Goal: Task Accomplishment & Management: Use online tool/utility

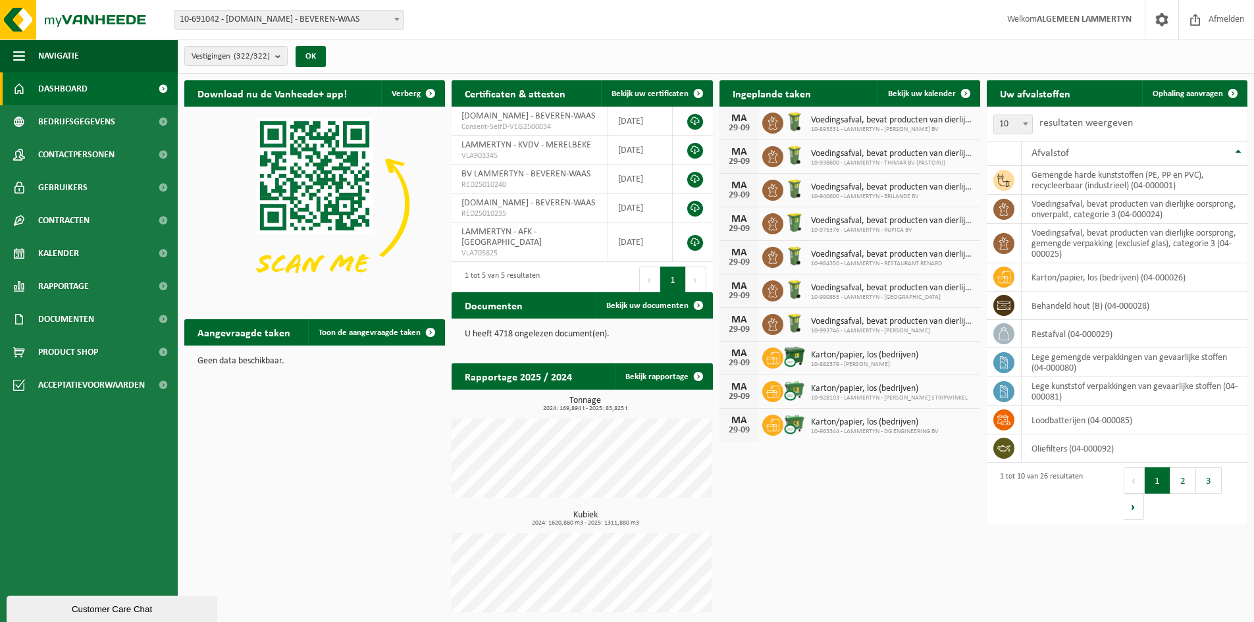
click at [359, 17] on span "10-691042 - [DOMAIN_NAME] - BEVEREN-WAAS" at bounding box center [288, 20] width 229 height 18
click at [302, 39] on input "Electro Heydens BV" at bounding box center [289, 40] width 224 height 16
type input "Electro Heydens"
select select "100782"
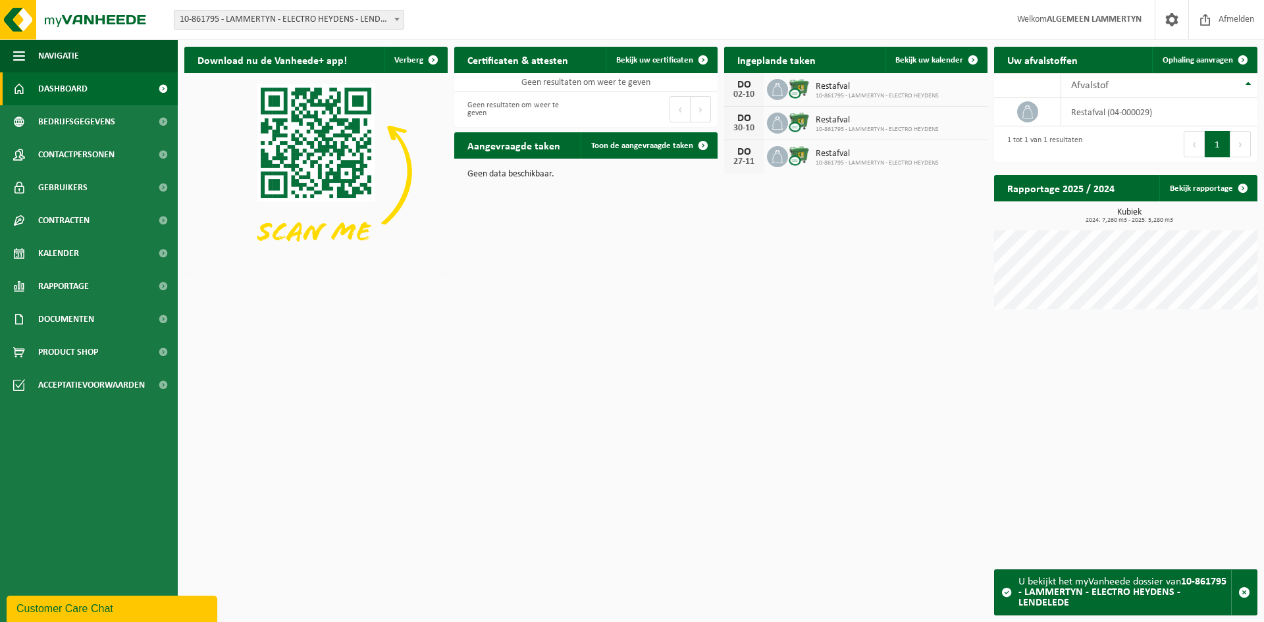
click at [798, 216] on div "Download nu de Vanheede+ app! Verberg Certificaten & attesten Bekijk uw certifi…" at bounding box center [721, 181] width 1080 height 282
click at [665, 59] on span "Bekijk uw certificaten" at bounding box center [654, 60] width 77 height 9
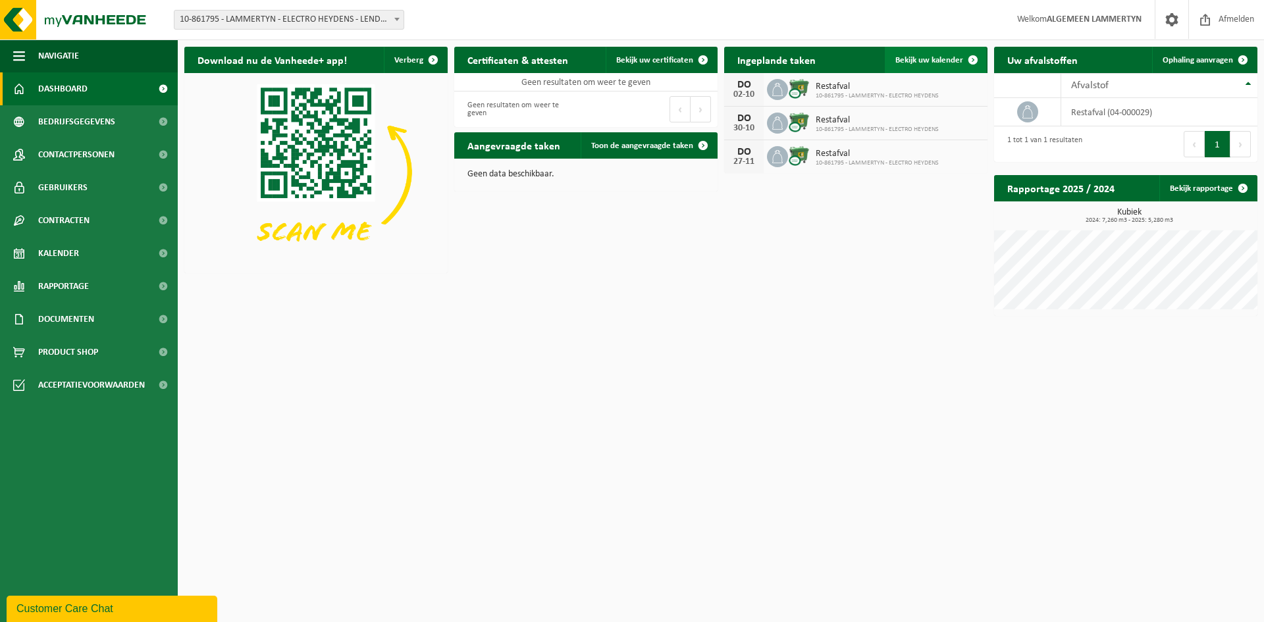
click at [951, 55] on link "Bekijk uw kalender" at bounding box center [935, 60] width 101 height 26
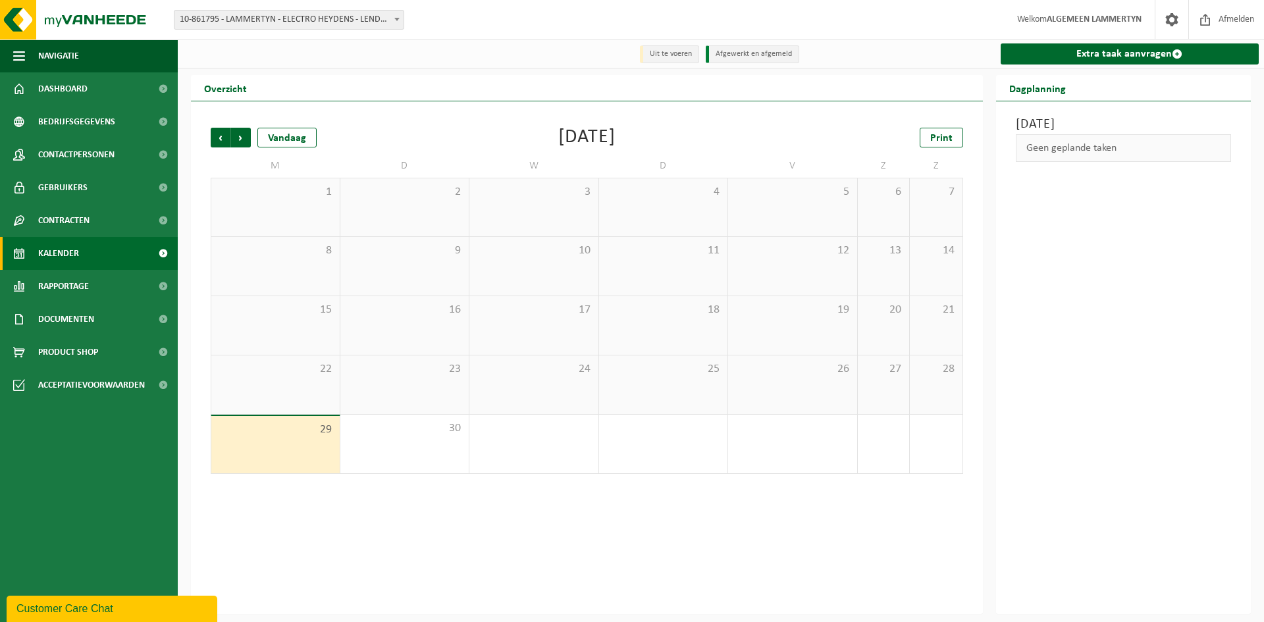
click at [667, 372] on span "25" at bounding box center [664, 369] width 116 height 14
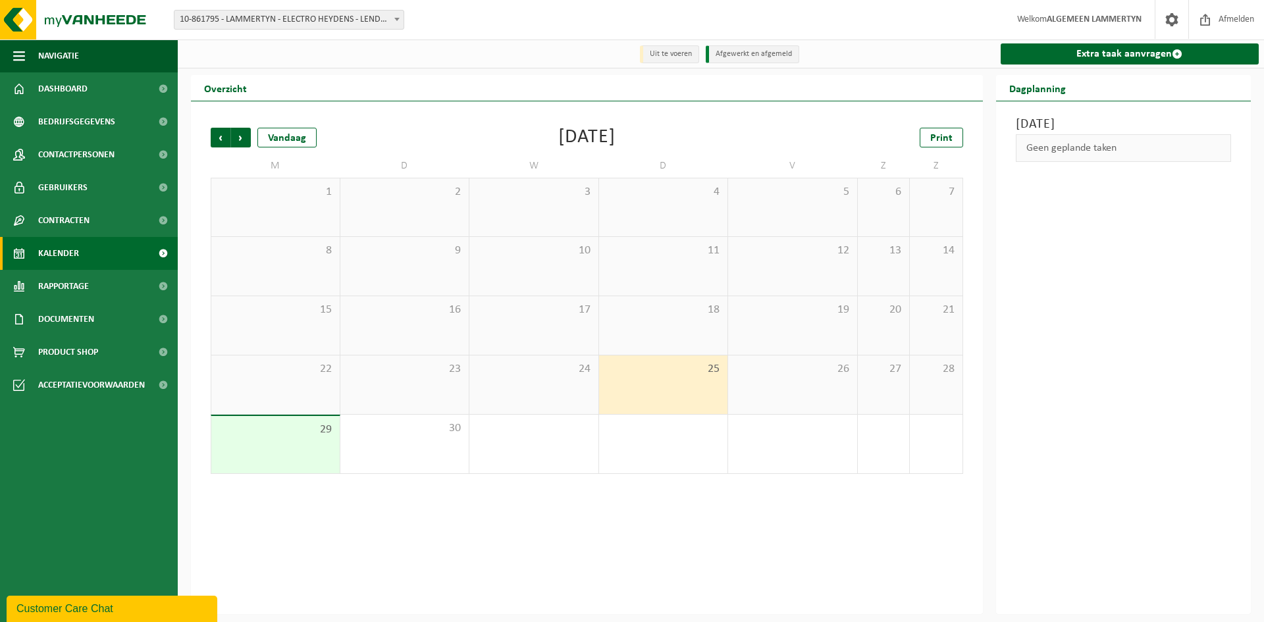
click at [841, 363] on span "26" at bounding box center [793, 369] width 116 height 14
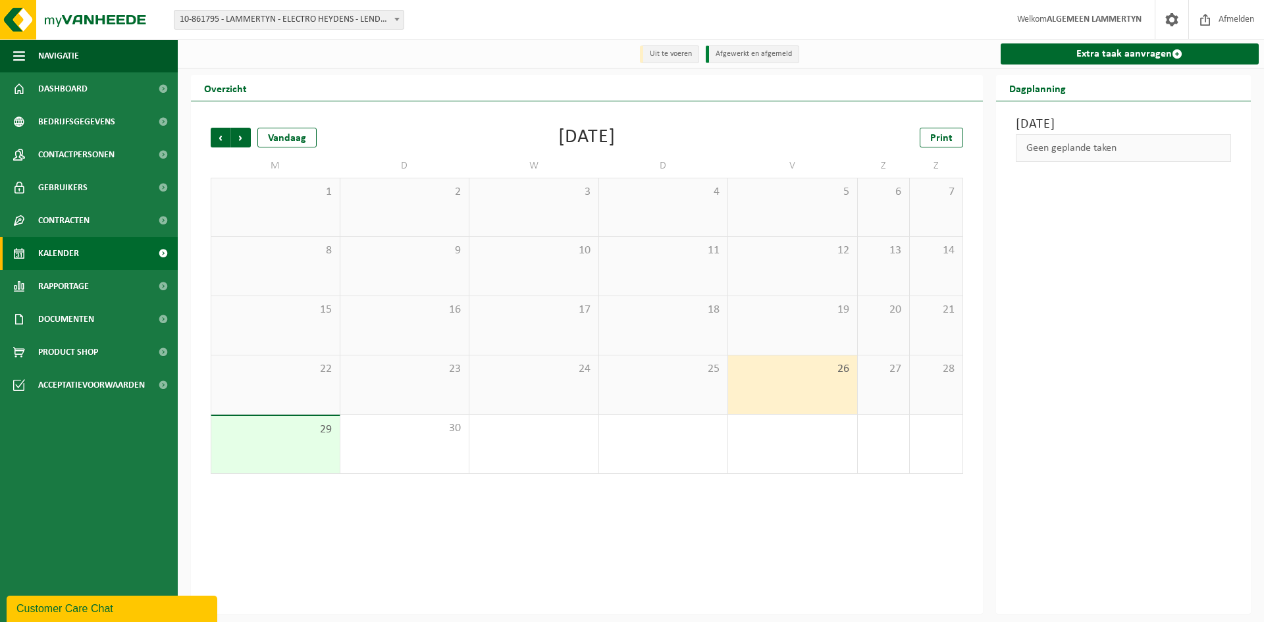
click at [1118, 289] on div "Vrijdag 26 september 2025 Geen geplande taken" at bounding box center [1123, 357] width 255 height 513
click at [1133, 52] on link "Extra taak aanvragen" at bounding box center [1130, 53] width 259 height 21
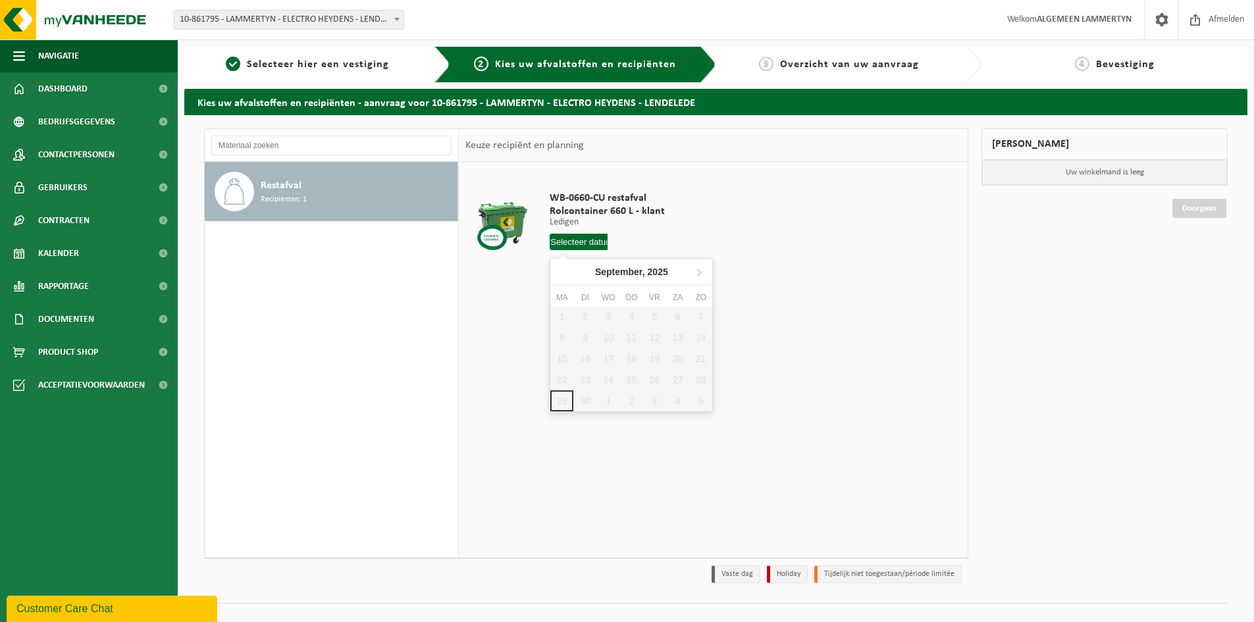
click at [577, 246] on input "text" at bounding box center [579, 242] width 58 height 16
click at [693, 274] on icon at bounding box center [699, 271] width 21 height 21
click at [655, 318] on div "29 30 1 2 3 4 5 6 7 8 9 10 11 12 13 14 15 16 17 18 19 20 21 22 23 24 25 26 27 2…" at bounding box center [631, 358] width 162 height 105
click at [768, 359] on div "WB-0660-CU restafval Rolcontainer 660 L - klant Ledigen Ledigen Ledigen 1 Aanta…" at bounding box center [713, 359] width 509 height 395
click at [587, 237] on input "text" at bounding box center [579, 242] width 58 height 16
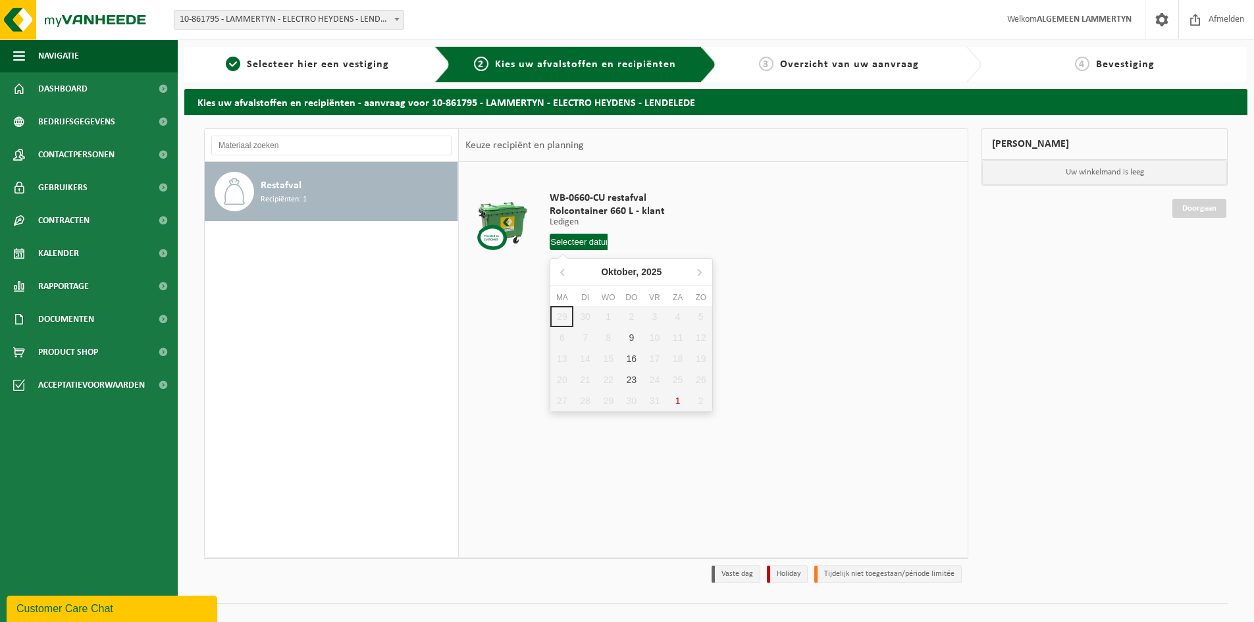
click at [634, 316] on div "29 30 1 2 3 4 5 6 7 8 9 10 11 12 13 14 15 16 17 18 19 20 21 22 23 24 25 26 27 2…" at bounding box center [631, 358] width 162 height 105
click at [964, 251] on table "WB-0660-CU restafval Rolcontainer 660 L - klant Ledigen Ledigen Ledigen 1 Aanta…" at bounding box center [713, 227] width 509 height 131
click at [281, 17] on span "10-861795 - LAMMERTYN - ELECTRO HEYDENS - LENDELEDE" at bounding box center [288, 20] width 229 height 18
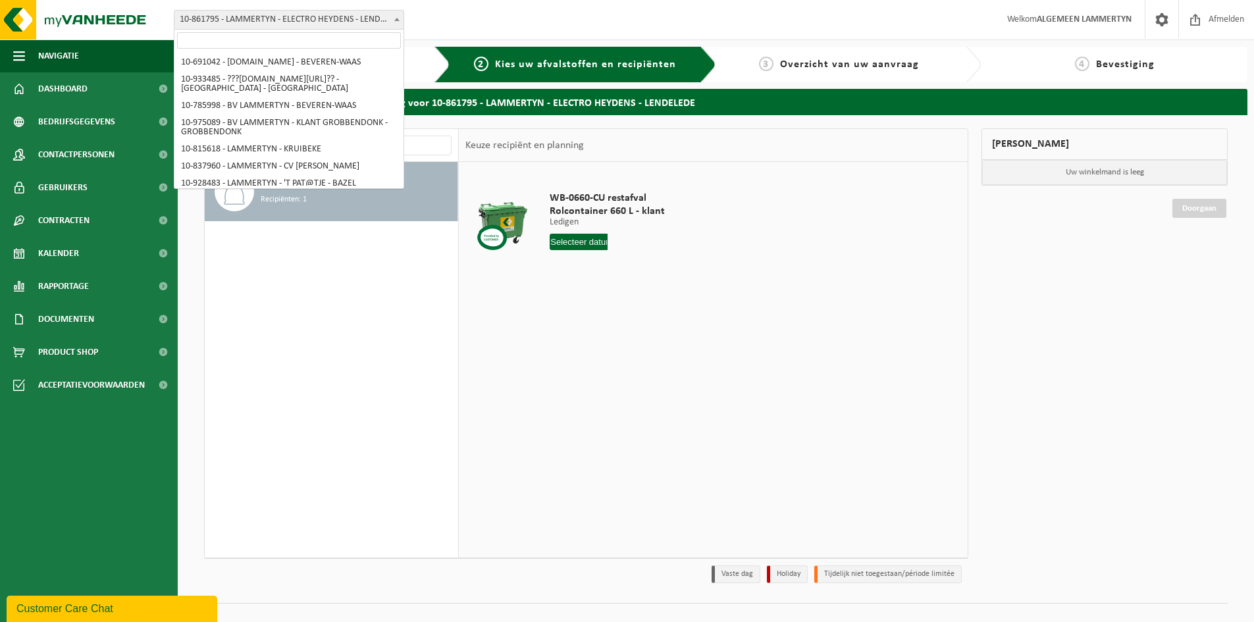
scroll to position [1916, 0]
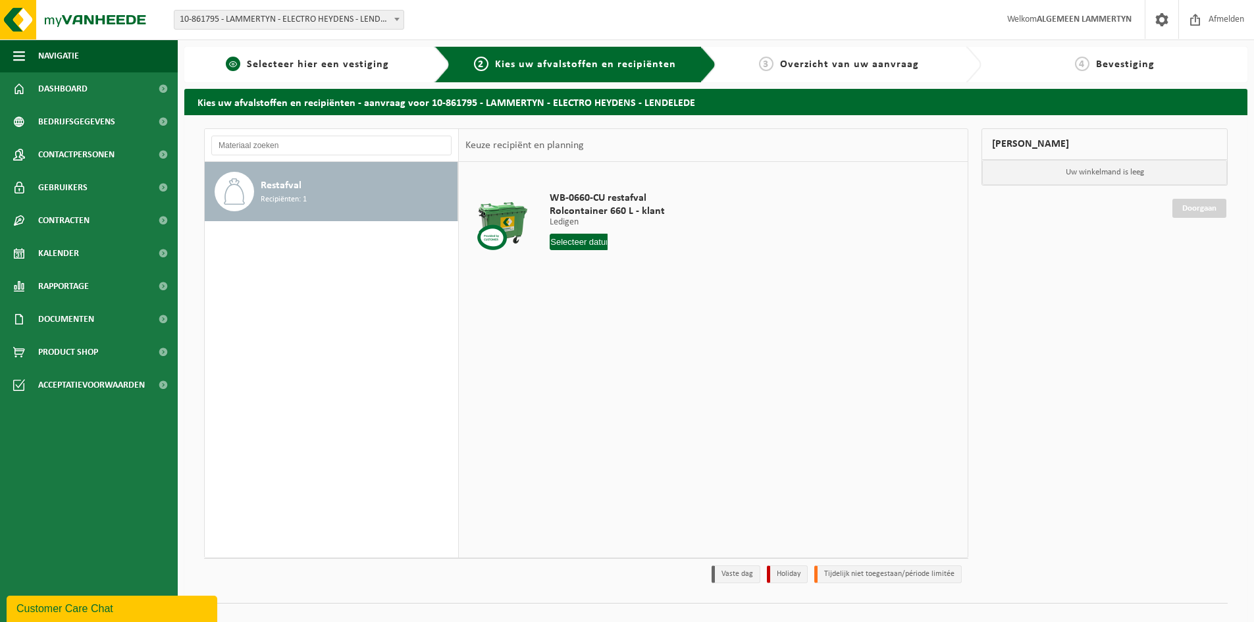
click at [364, 63] on span "Selecteer hier een vestiging" at bounding box center [318, 64] width 142 height 11
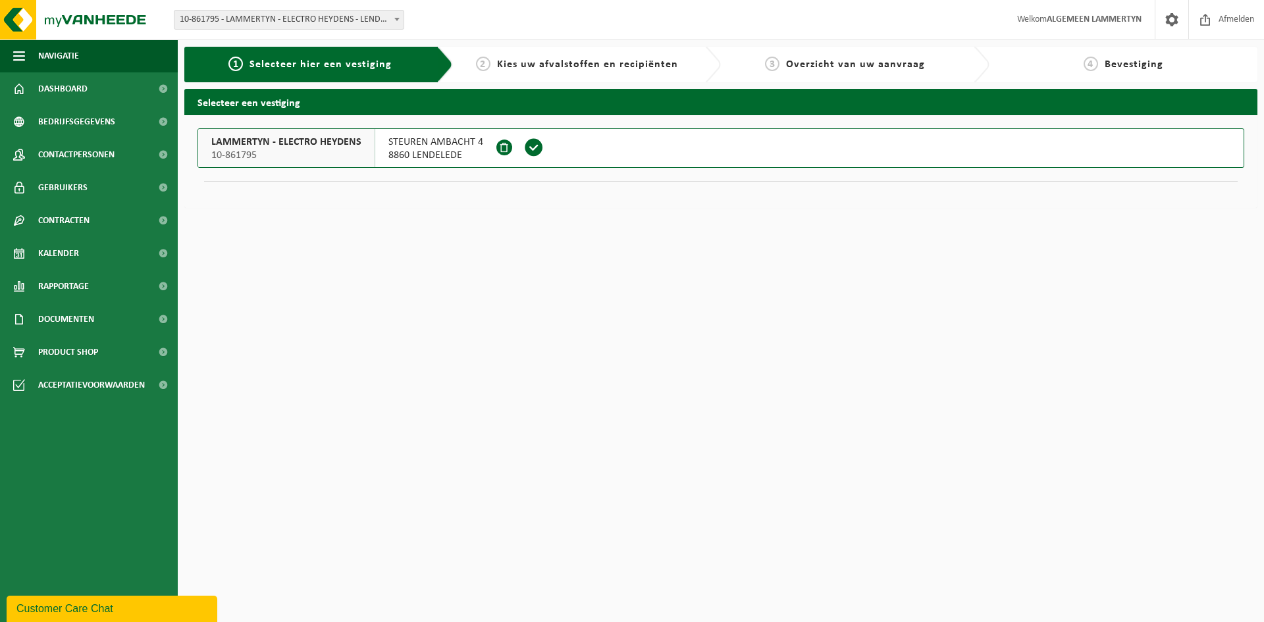
click at [232, 22] on span "10-861795 - LAMMERTYN - ELECTRO HEYDENS - LENDELEDE" at bounding box center [288, 20] width 229 height 18
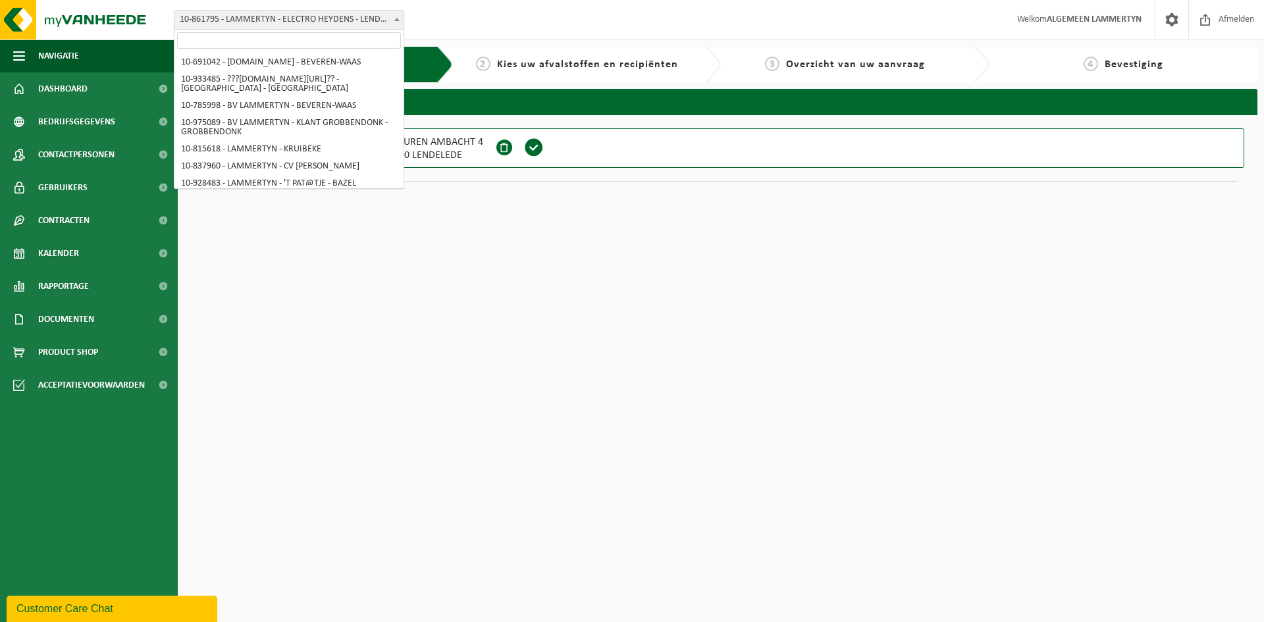
scroll to position [1916, 0]
select select "163269"
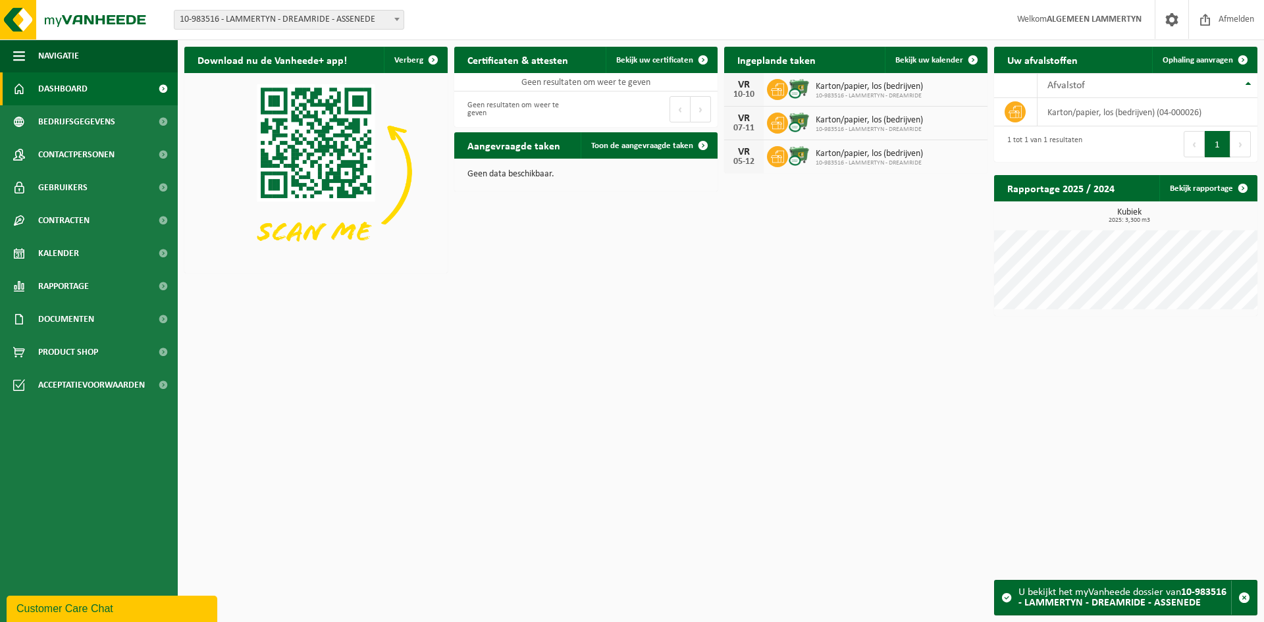
click at [269, 22] on span "10-983516 - LAMMERTYN - DREAMRIDE - ASSENEDE" at bounding box center [288, 20] width 229 height 18
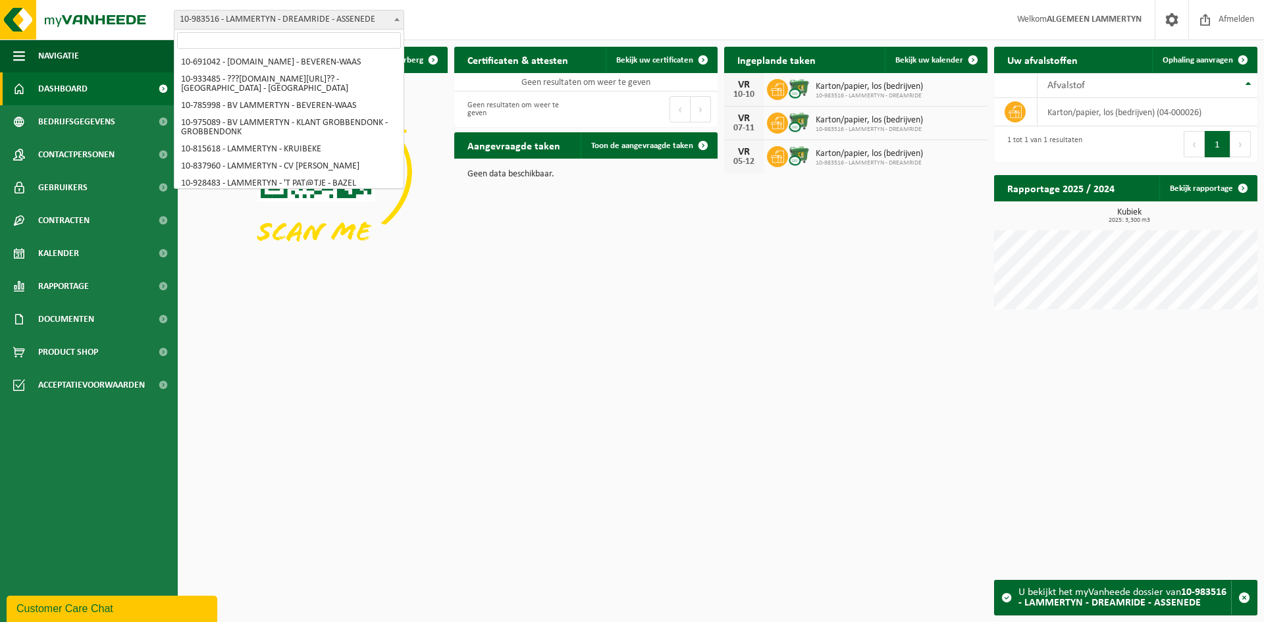
scroll to position [1883, 0]
click at [300, 30] on span at bounding box center [288, 41] width 229 height 22
click at [303, 42] on input "search" at bounding box center [289, 40] width 224 height 16
paste input "Electro Heydens BV"
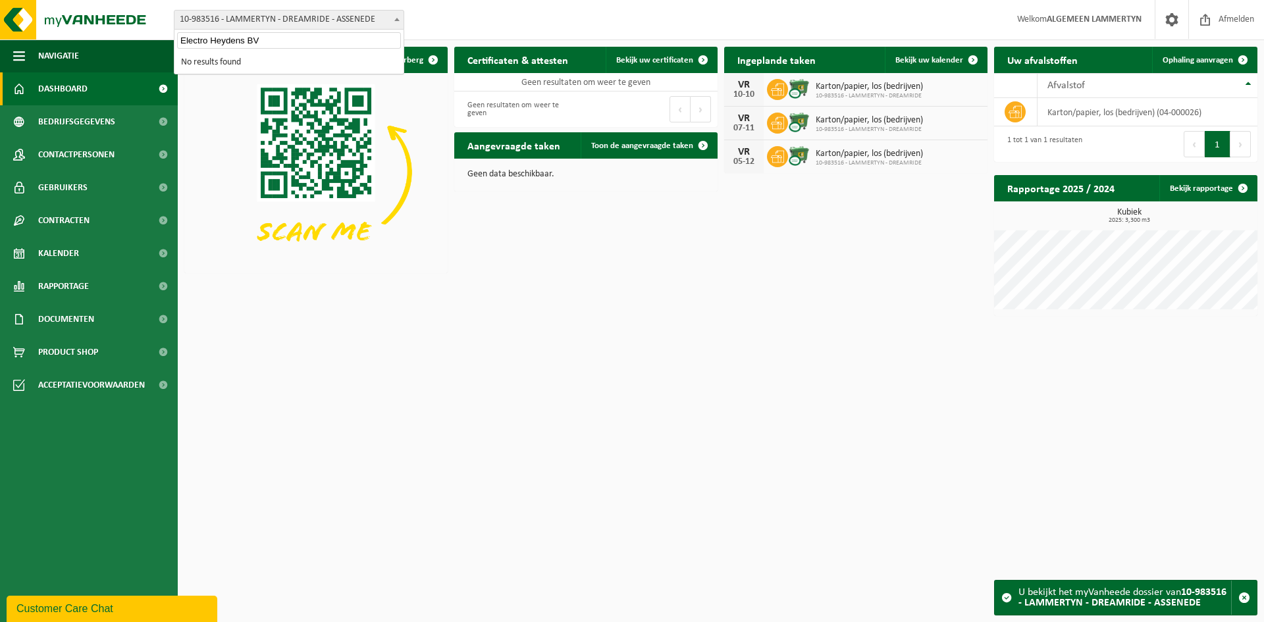
scroll to position [0, 0]
type input "Electro Heydens"
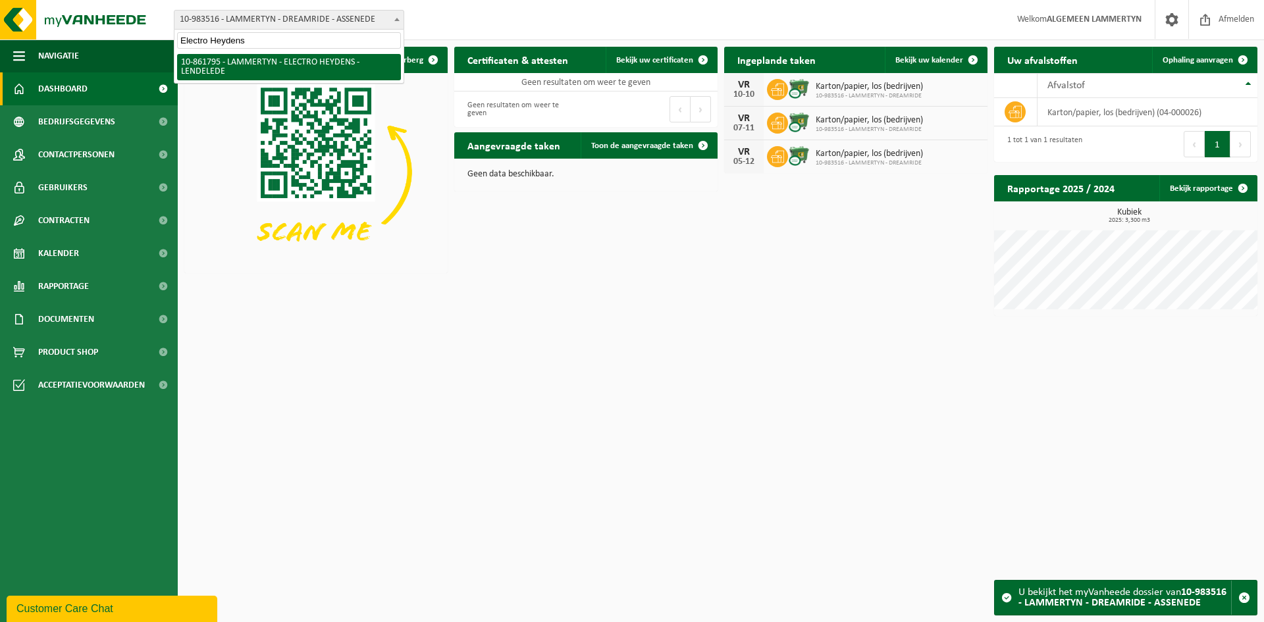
select select "100782"
